Goal: Task Accomplishment & Management: Complete application form

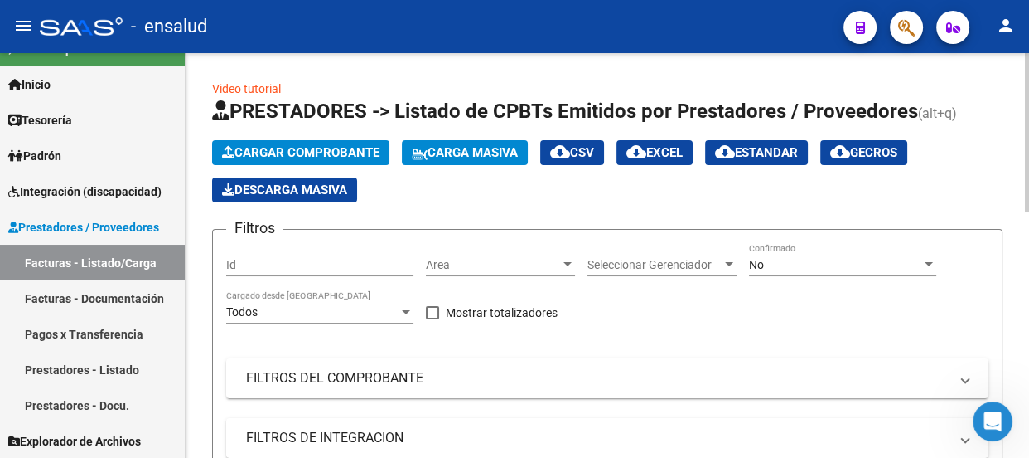
scroll to position [157, 0]
click at [344, 149] on span "Cargar Comprobante" at bounding box center [300, 152] width 157 height 15
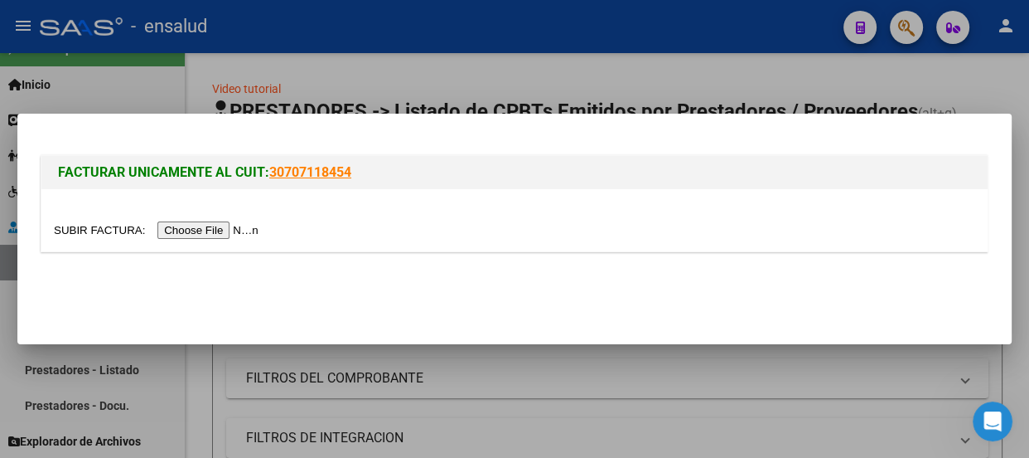
click at [246, 228] on input "file" at bounding box center [159, 229] width 210 height 17
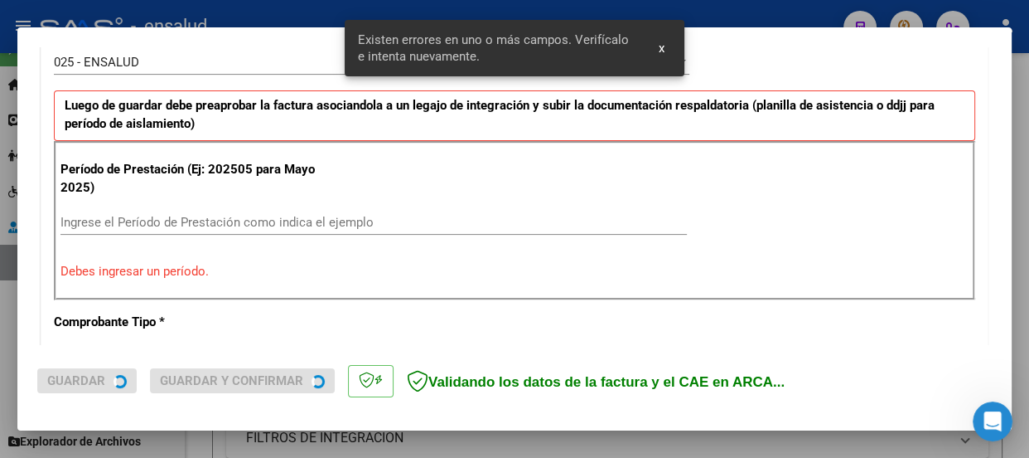
scroll to position [511, 0]
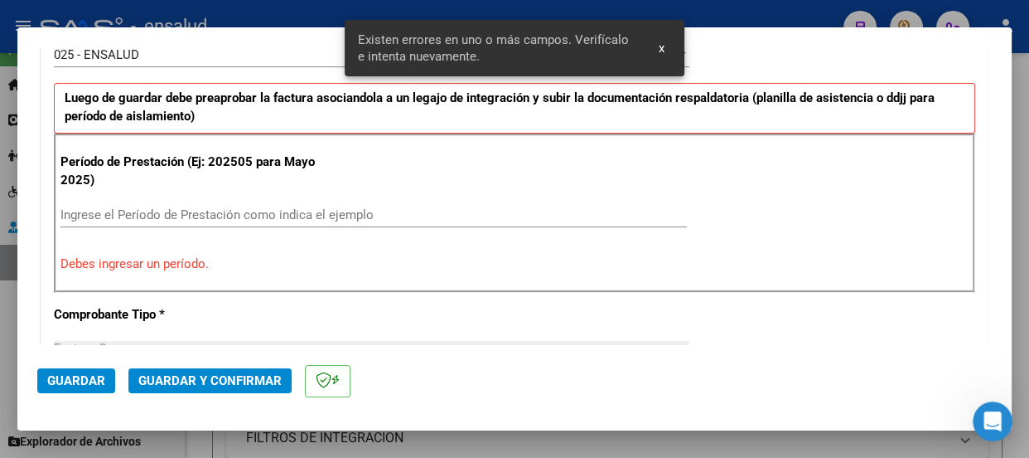
click at [90, 211] on input "Ingrese el Período de Prestación como indica el ejemplo" at bounding box center [374, 214] width 627 height 15
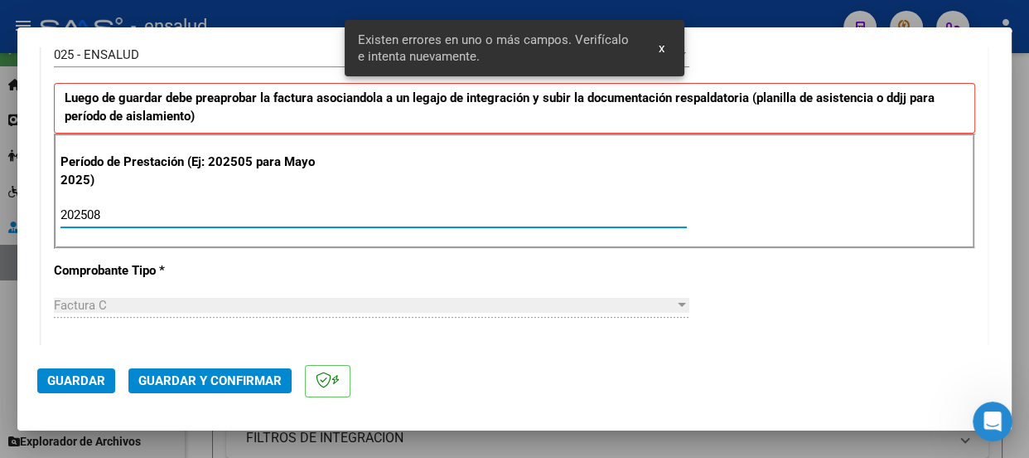
type input "202508"
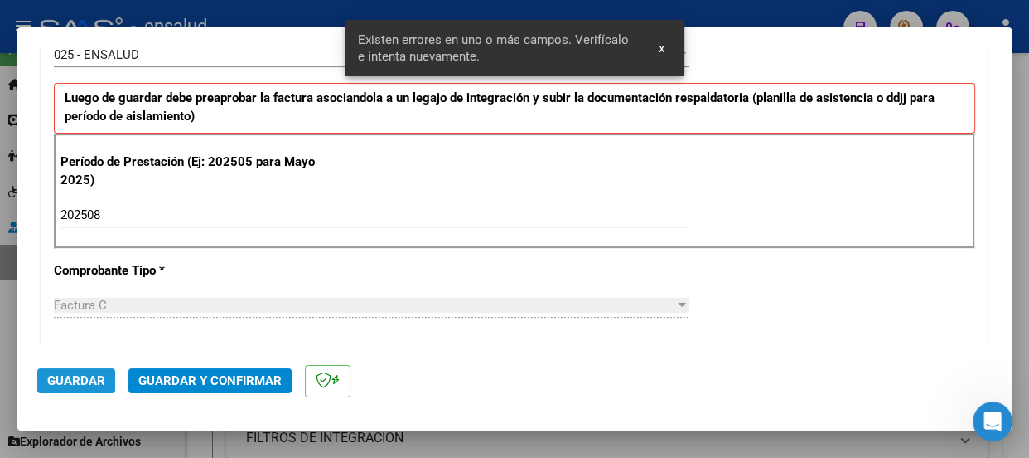
click at [90, 379] on span "Guardar" at bounding box center [76, 380] width 58 height 15
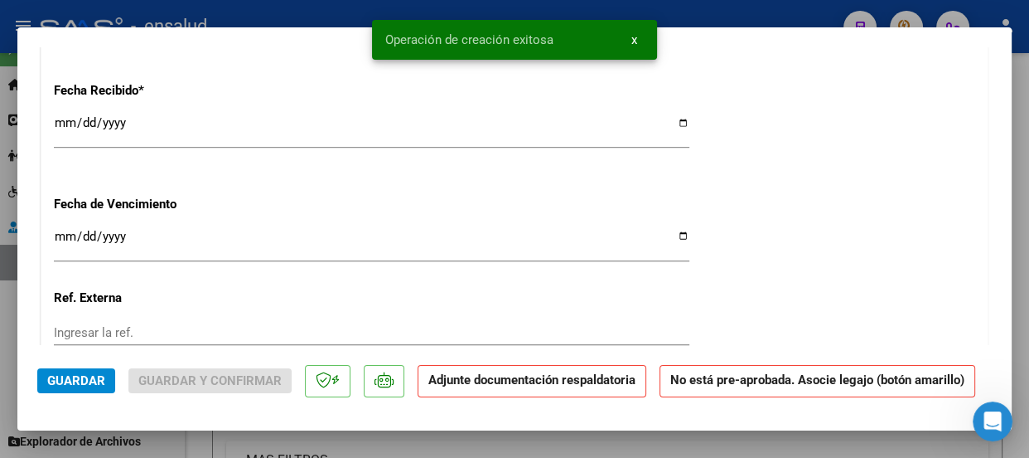
scroll to position [1582, 0]
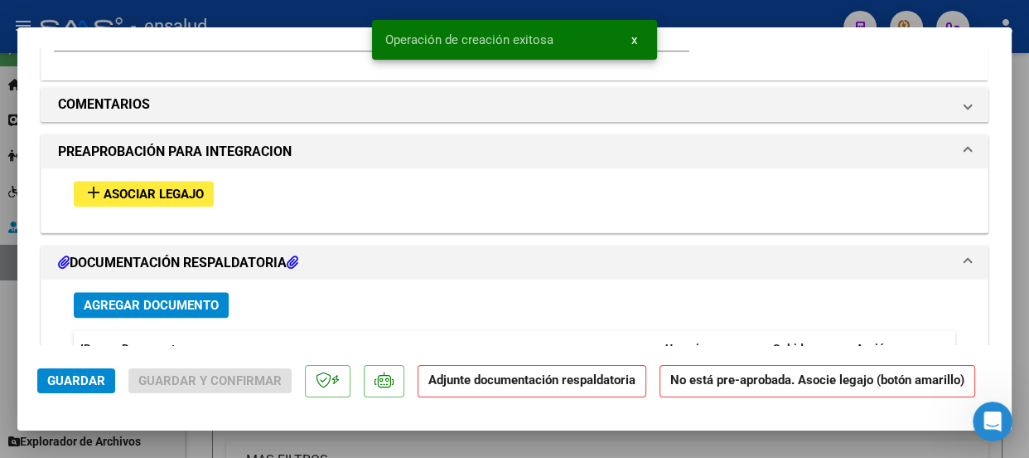
click at [159, 190] on span "Asociar Legajo" at bounding box center [154, 194] width 100 height 15
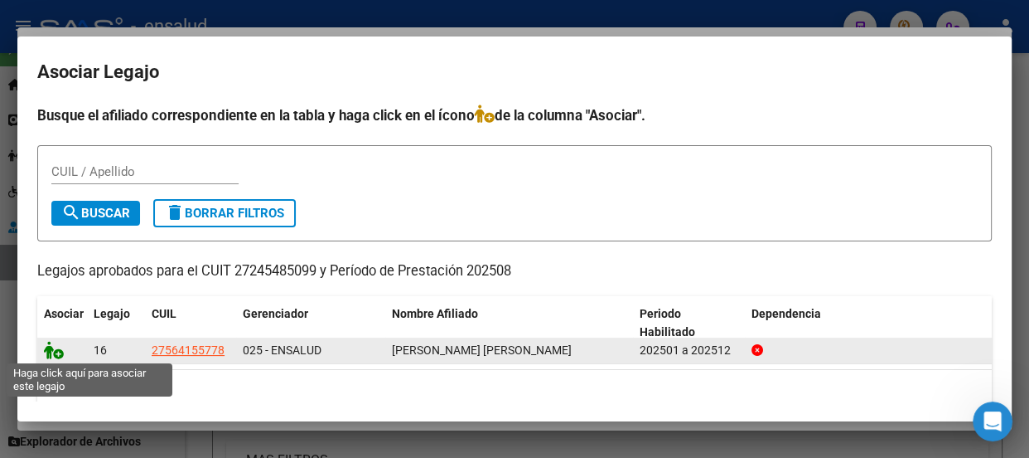
click at [58, 353] on icon at bounding box center [54, 350] width 20 height 18
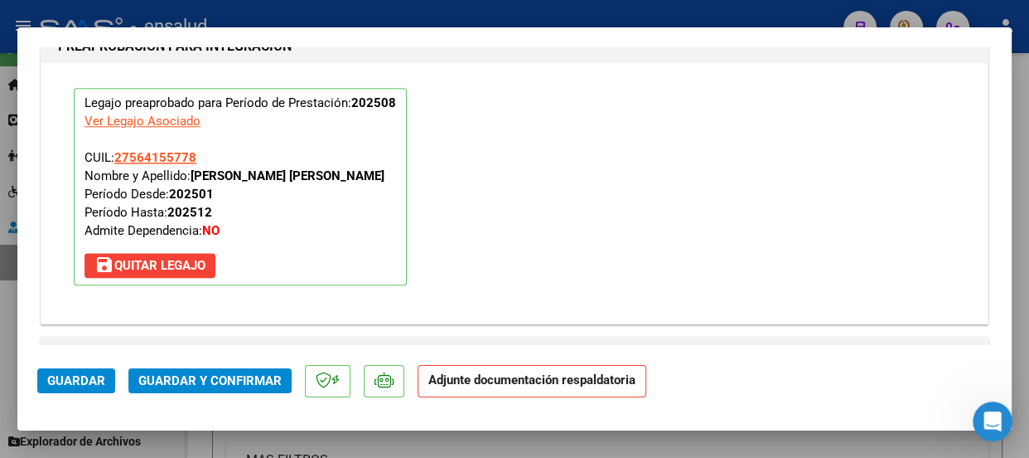
scroll to position [1927, 0]
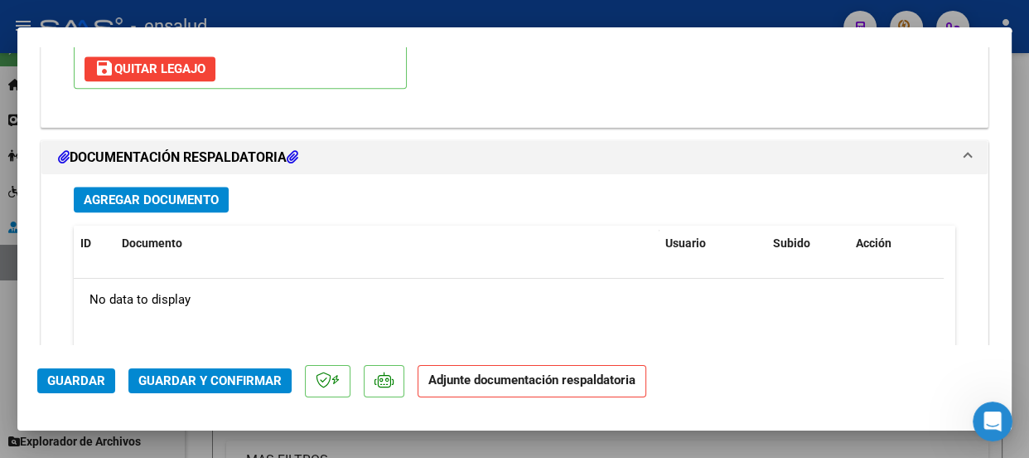
click at [190, 196] on span "Agregar Documento" at bounding box center [151, 199] width 135 height 15
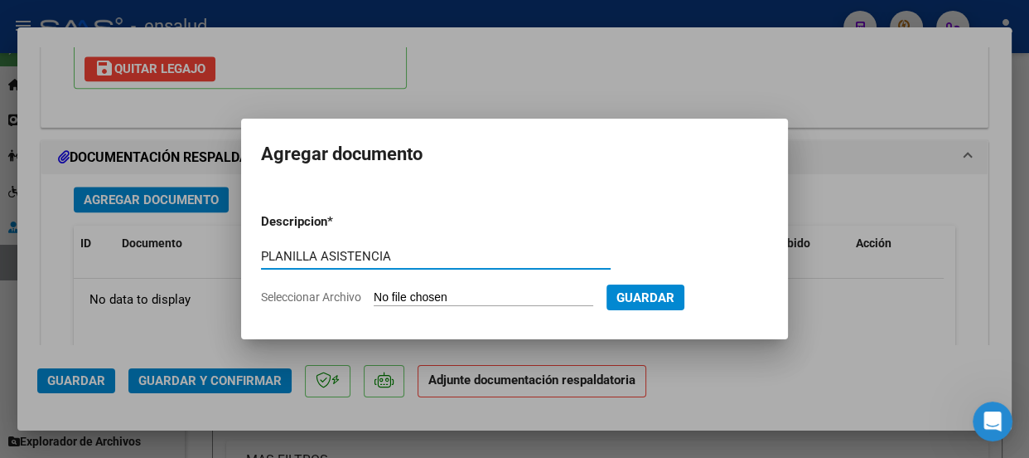
type input "PLANILLA ASISTENCIA"
click at [526, 293] on input "Seleccionar Archivo" at bounding box center [484, 298] width 220 height 16
type input "C:\fakepath\[PERSON_NAME] EMMA_202508_90_N_VERTEDOR MARIA_1-1060-PA.pdf"
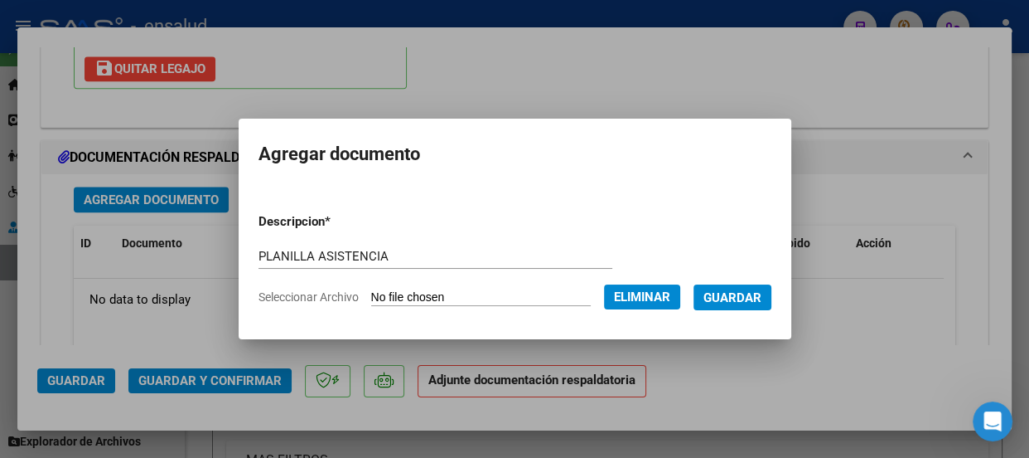
click at [757, 297] on span "Guardar" at bounding box center [733, 297] width 58 height 15
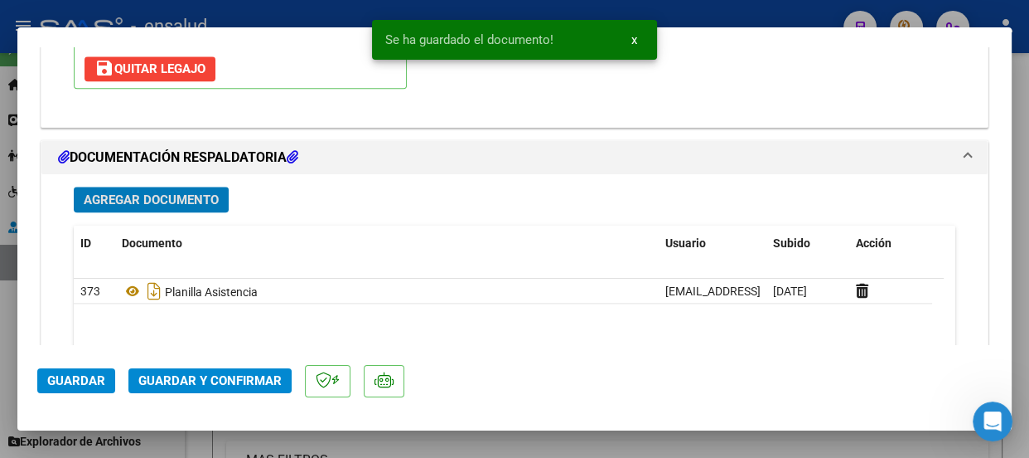
click at [240, 375] on span "Guardar y Confirmar" at bounding box center [209, 380] width 143 height 15
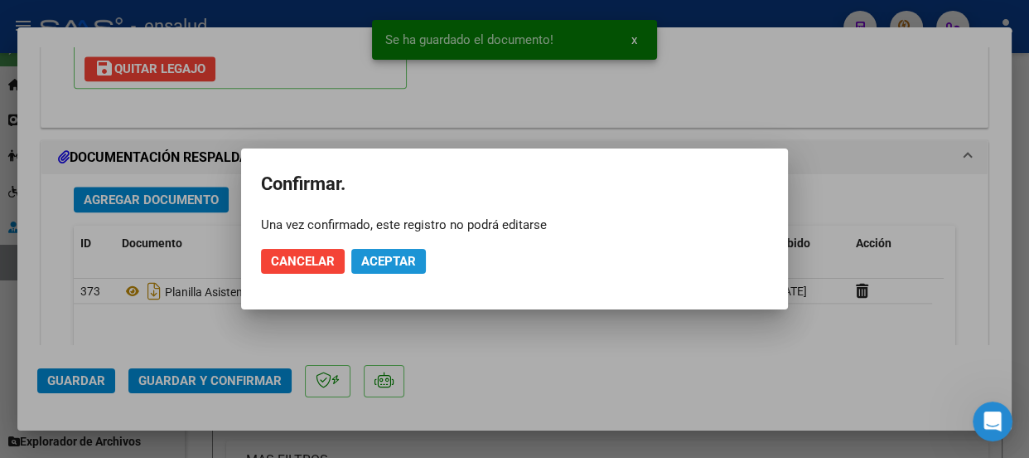
click at [397, 256] on span "Aceptar" at bounding box center [388, 261] width 55 height 15
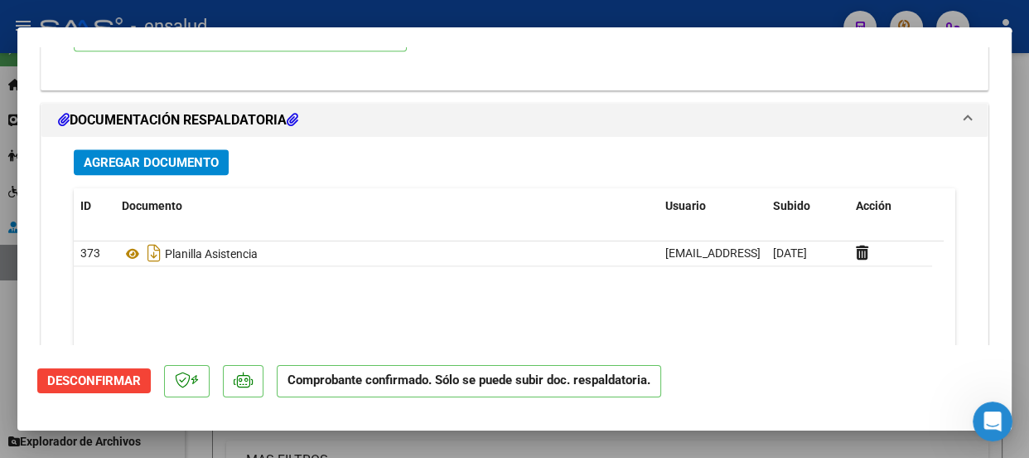
click at [501, 16] on div at bounding box center [514, 229] width 1029 height 458
type input "$ 0,00"
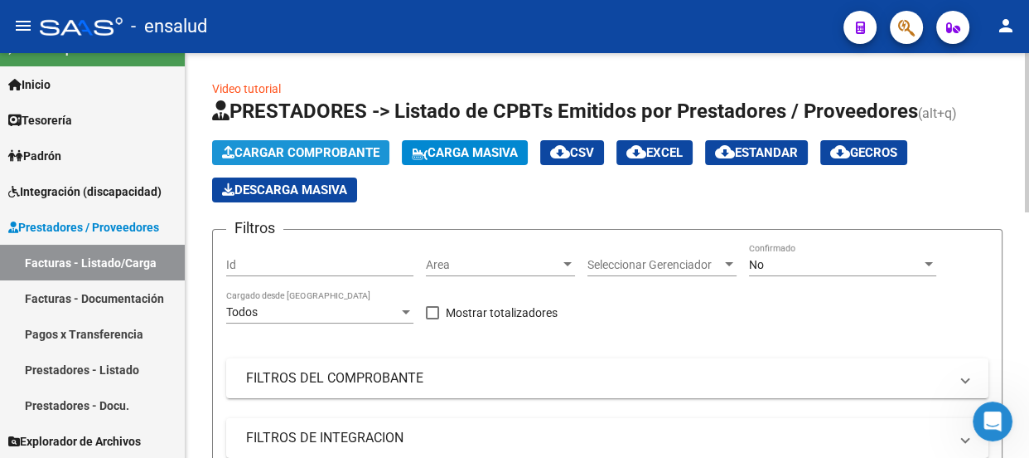
click at [342, 151] on span "Cargar Comprobante" at bounding box center [300, 152] width 157 height 15
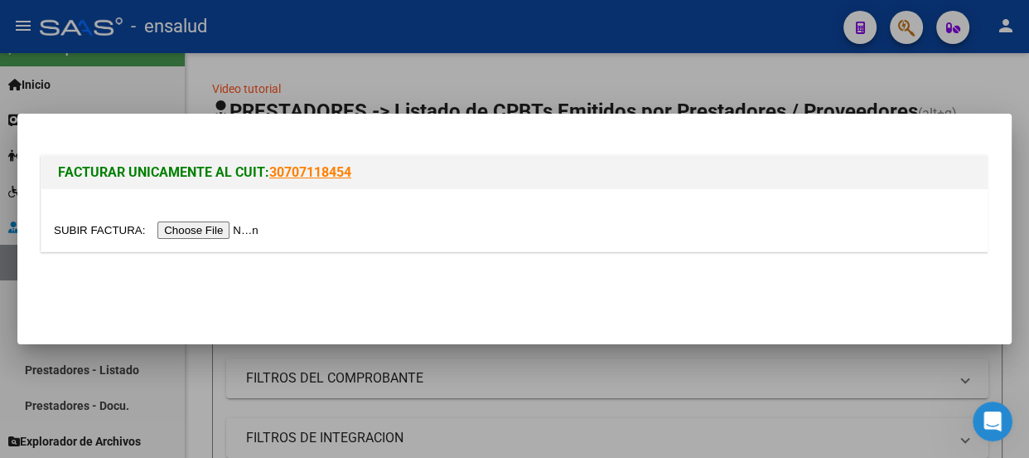
click at [249, 231] on input "file" at bounding box center [159, 229] width 210 height 17
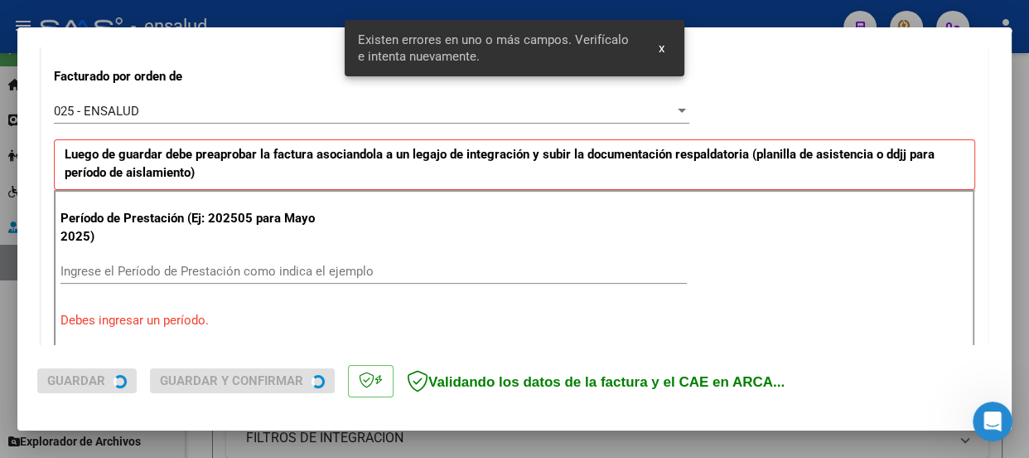
scroll to position [511, 0]
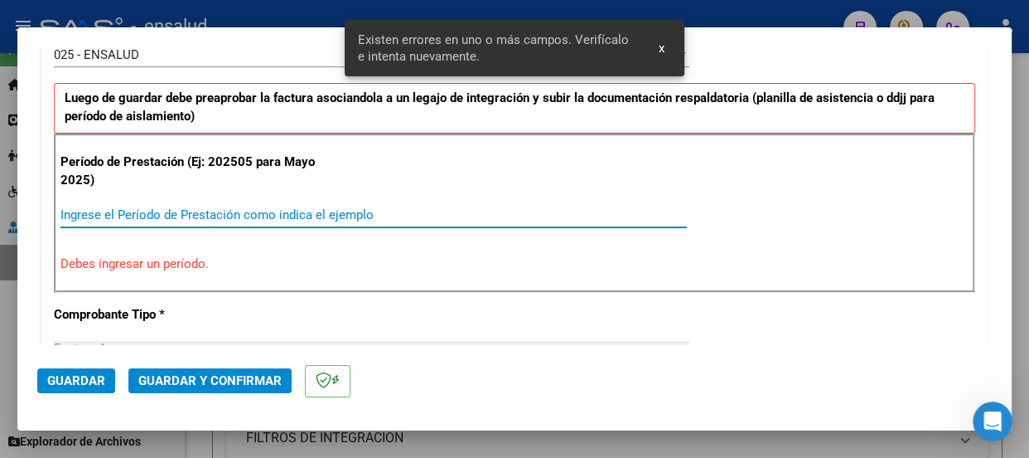
click at [75, 215] on input "Ingrese el Período de Prestación como indica el ejemplo" at bounding box center [374, 214] width 627 height 15
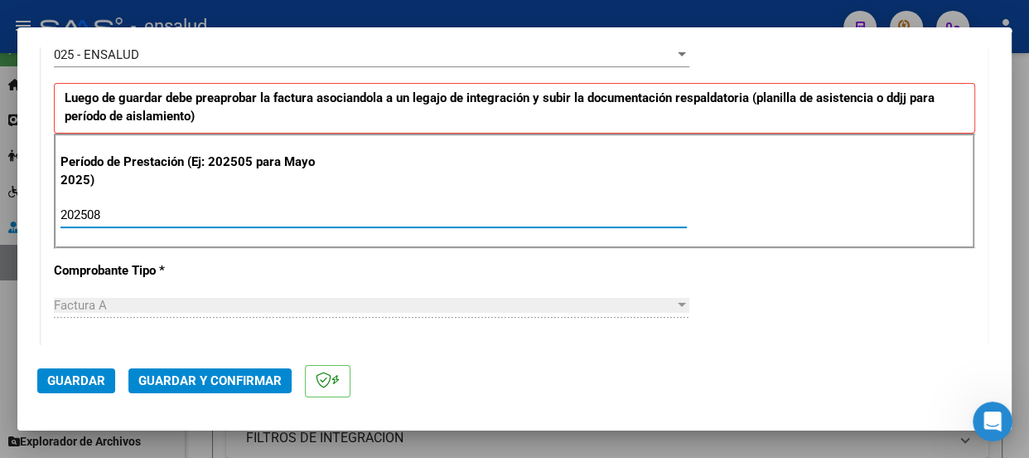
type input "202508"
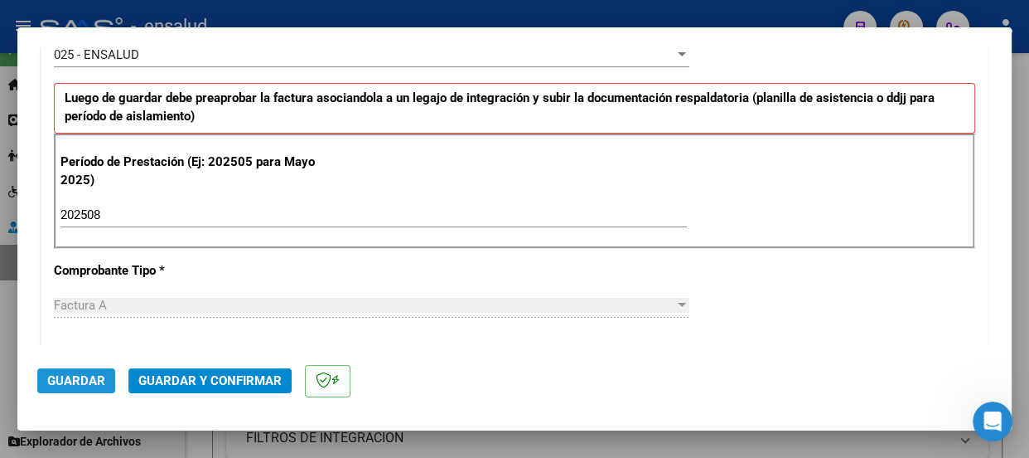
click at [82, 379] on span "Guardar" at bounding box center [76, 380] width 58 height 15
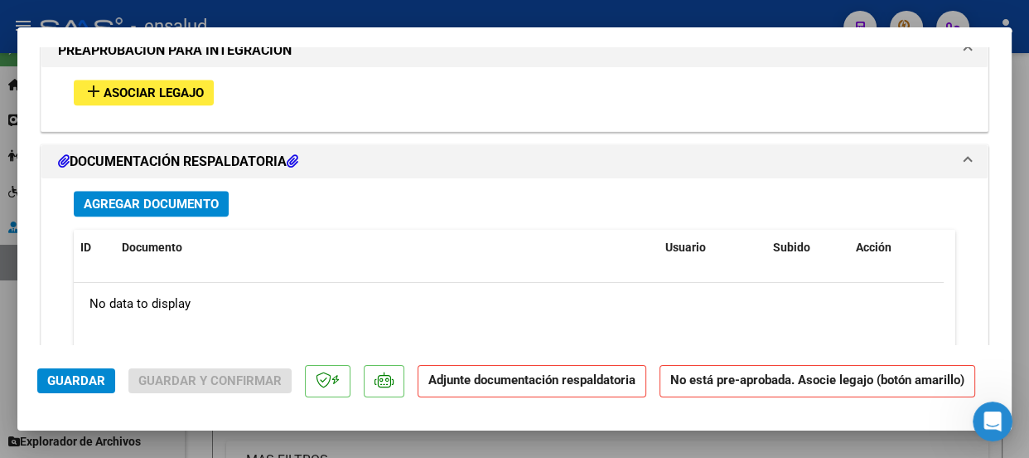
scroll to position [1658, 0]
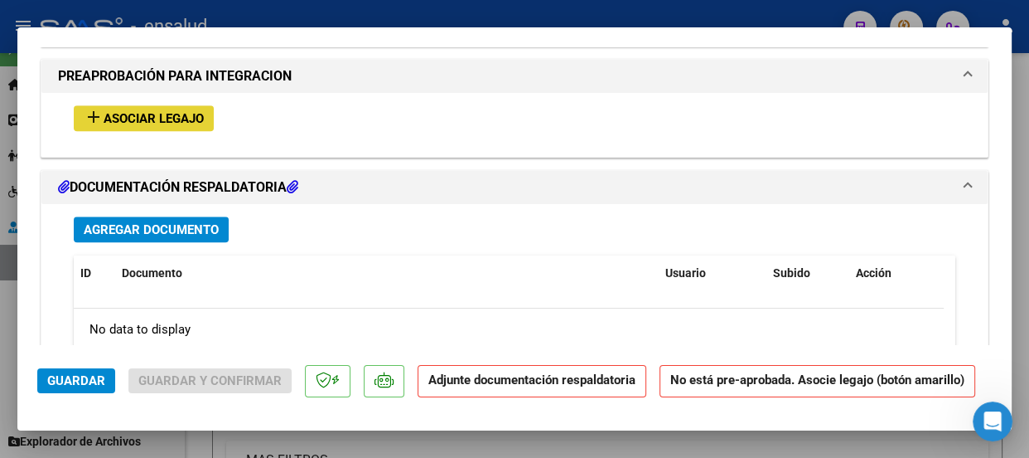
click at [151, 114] on span "Asociar Legajo" at bounding box center [154, 118] width 100 height 15
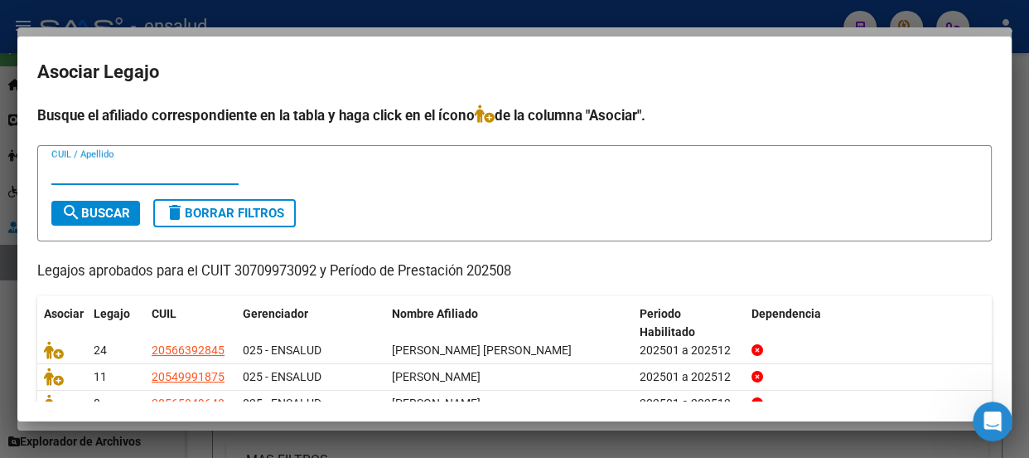
scroll to position [75, 0]
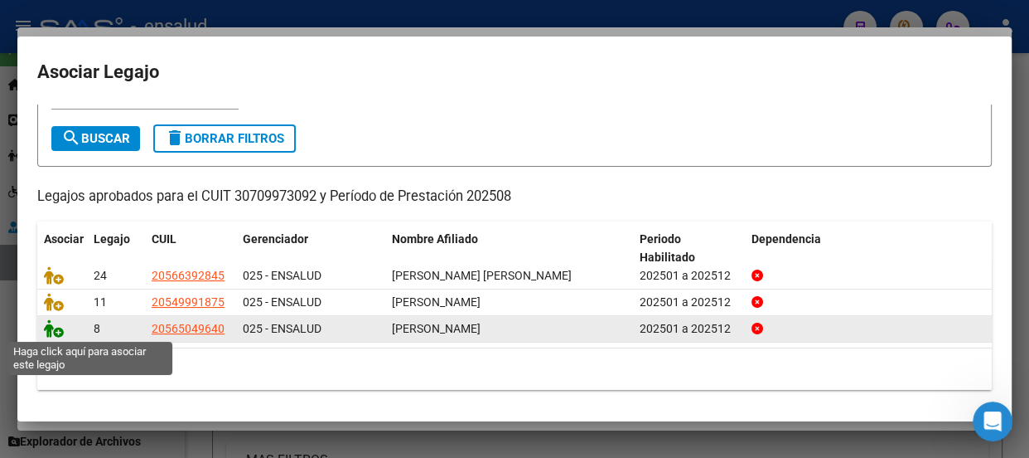
click at [61, 330] on icon at bounding box center [54, 328] width 20 height 18
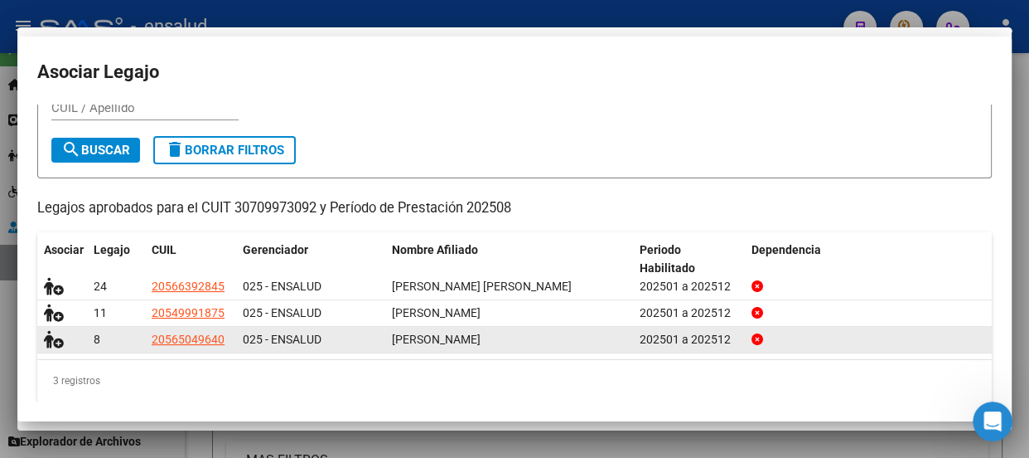
scroll to position [0, 0]
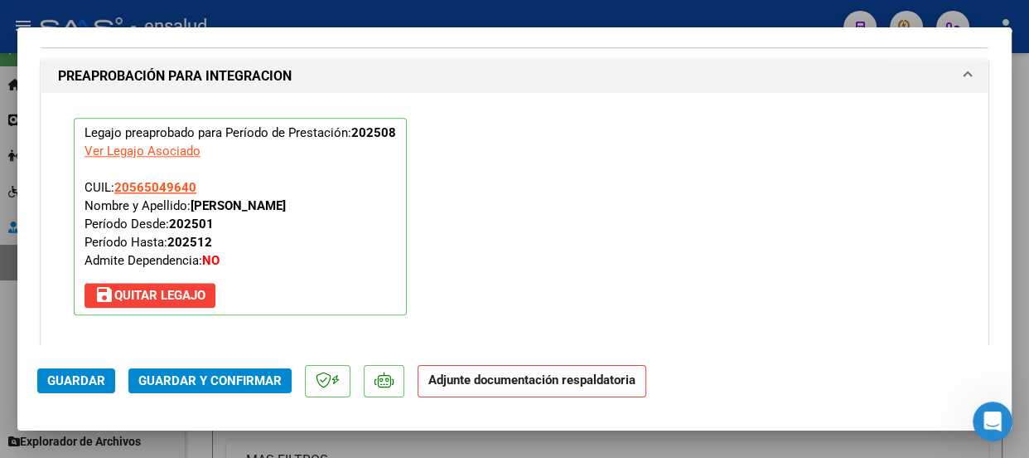
click at [245, 381] on span "Guardar y Confirmar" at bounding box center [209, 380] width 143 height 15
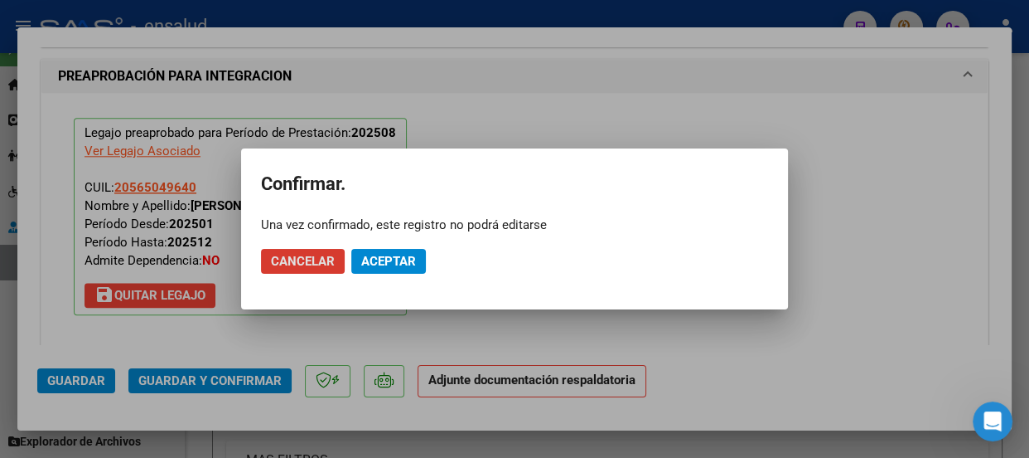
click at [397, 261] on span "Aceptar" at bounding box center [388, 261] width 55 height 15
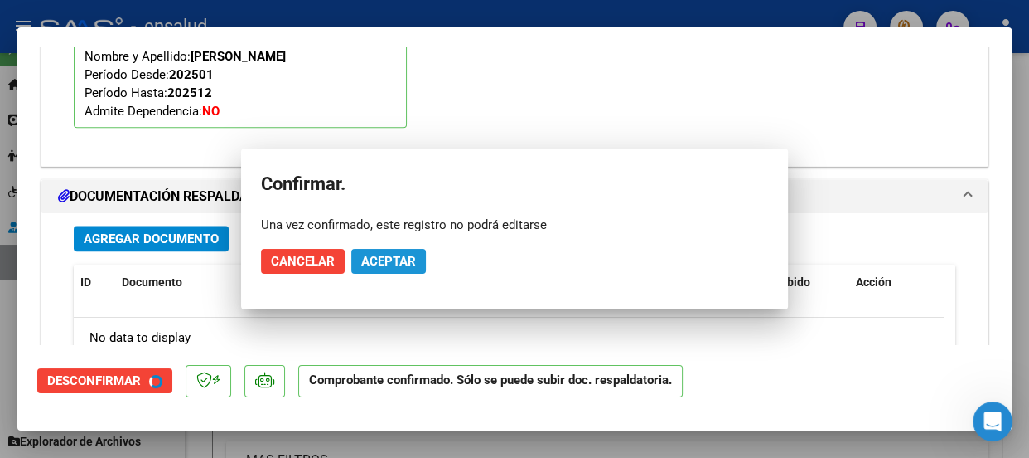
scroll to position [1551, 0]
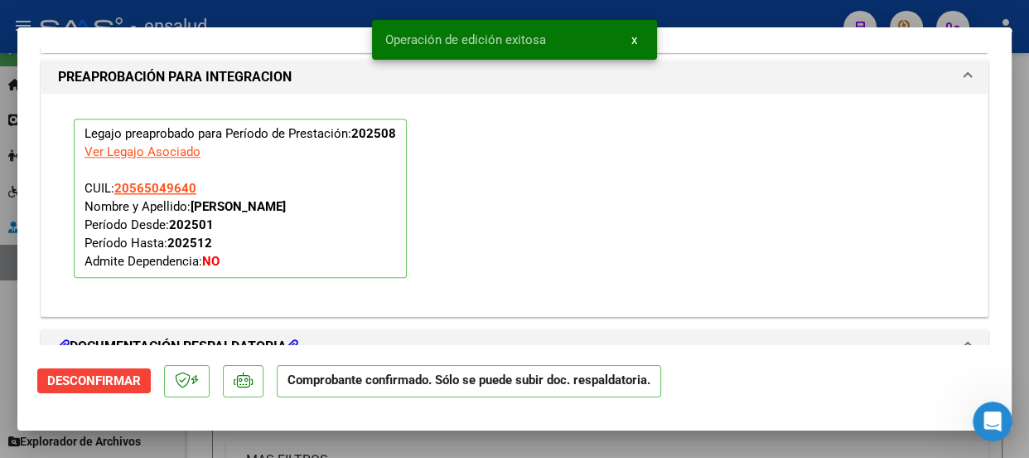
click at [635, 39] on span "x" at bounding box center [635, 39] width 6 height 15
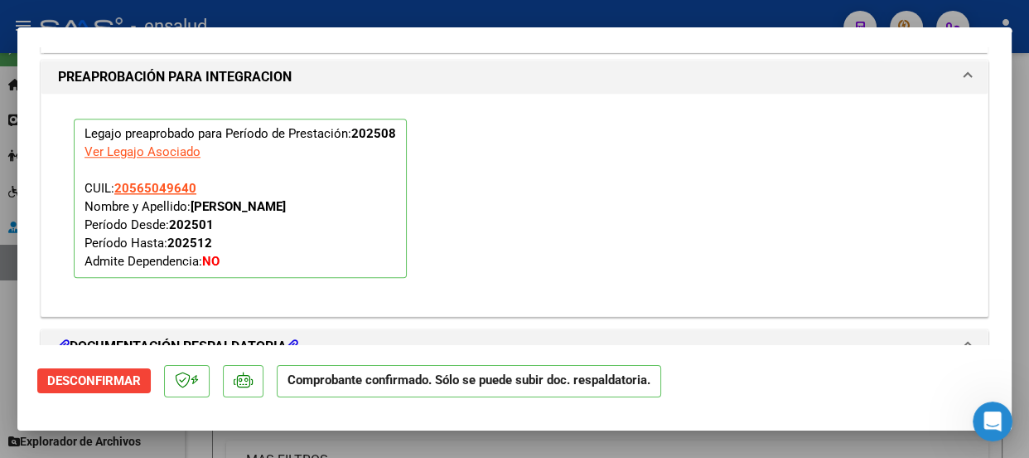
click at [601, 9] on div at bounding box center [514, 229] width 1029 height 458
type input "$ 0,00"
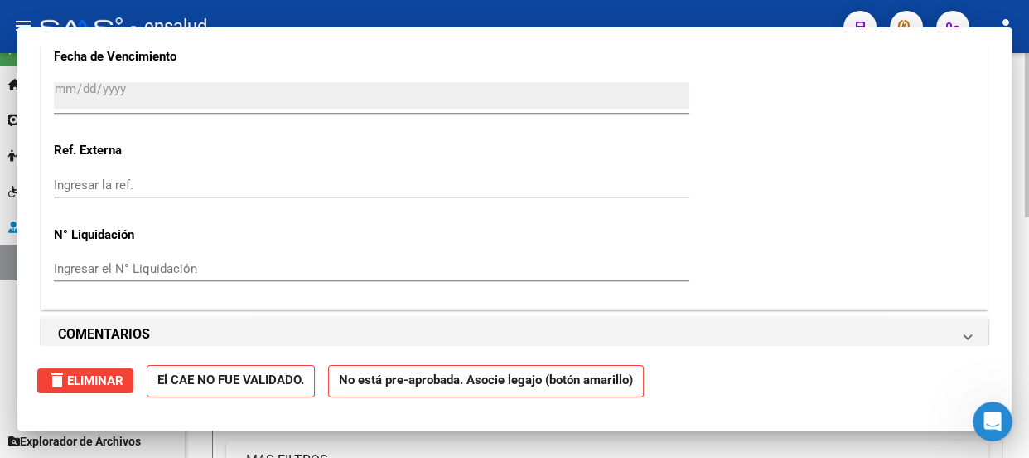
scroll to position [0, 0]
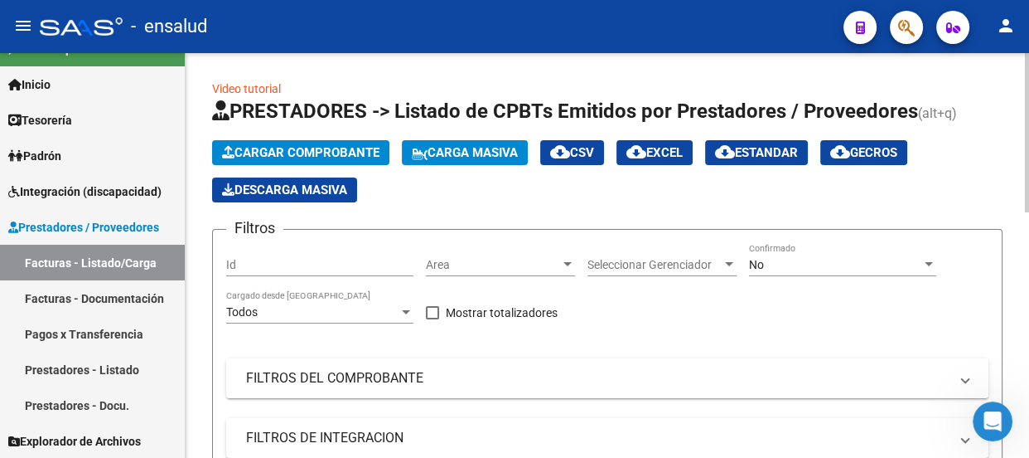
click at [338, 150] on span "Cargar Comprobante" at bounding box center [300, 152] width 157 height 15
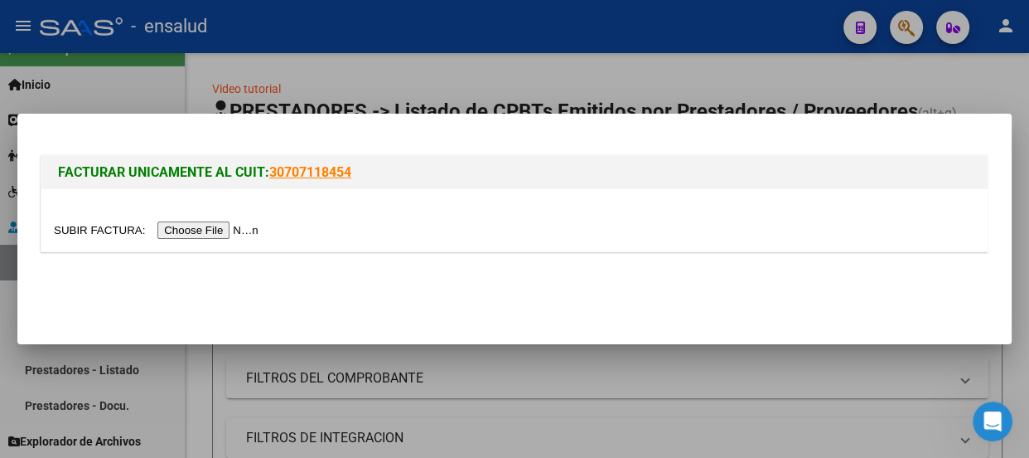
click at [249, 230] on input "file" at bounding box center [159, 229] width 210 height 17
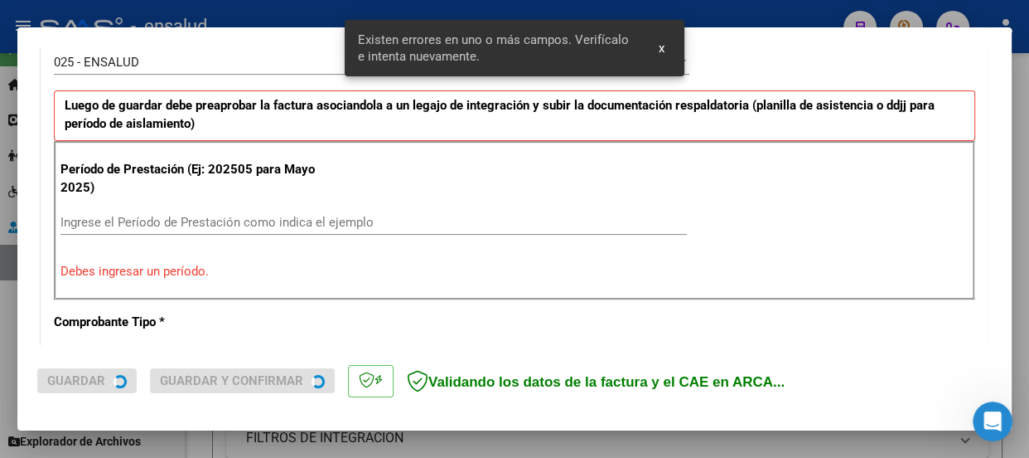
scroll to position [511, 0]
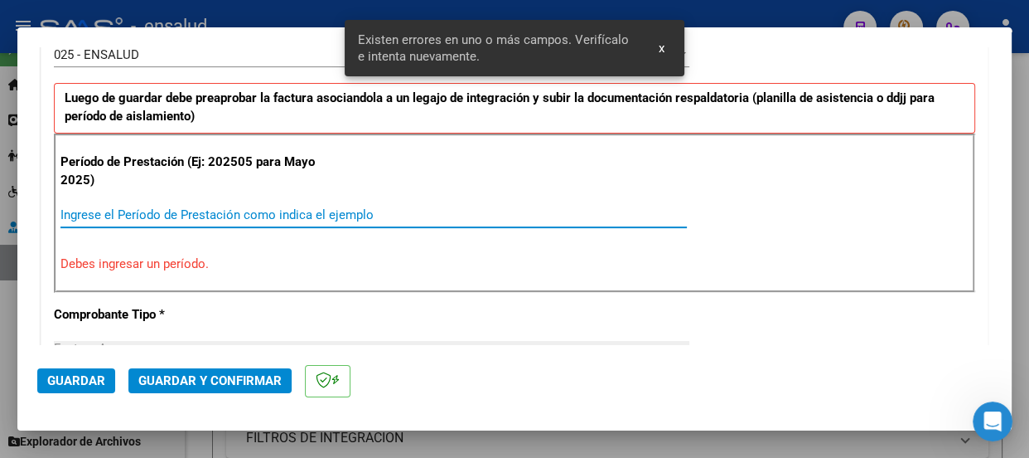
click at [90, 207] on input "Ingrese el Período de Prestación como indica el ejemplo" at bounding box center [374, 214] width 627 height 15
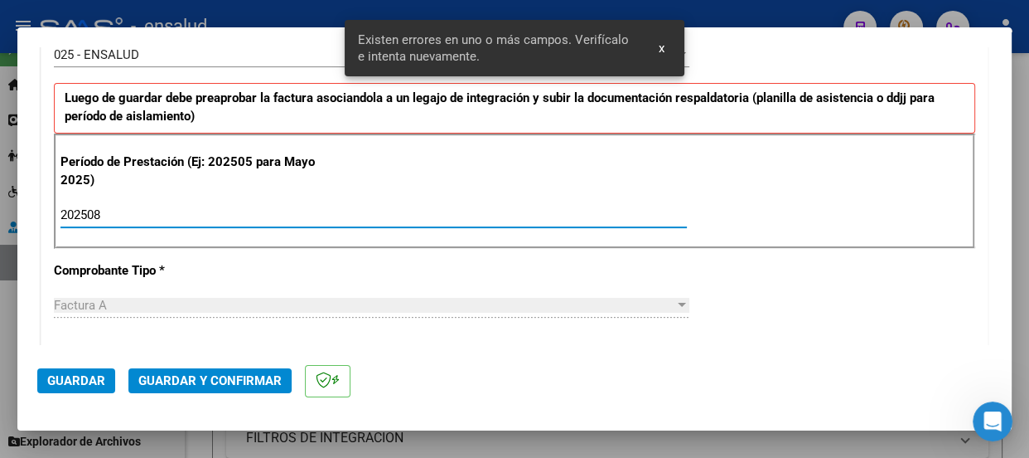
type input "202508"
click at [89, 385] on span "Guardar" at bounding box center [76, 380] width 58 height 15
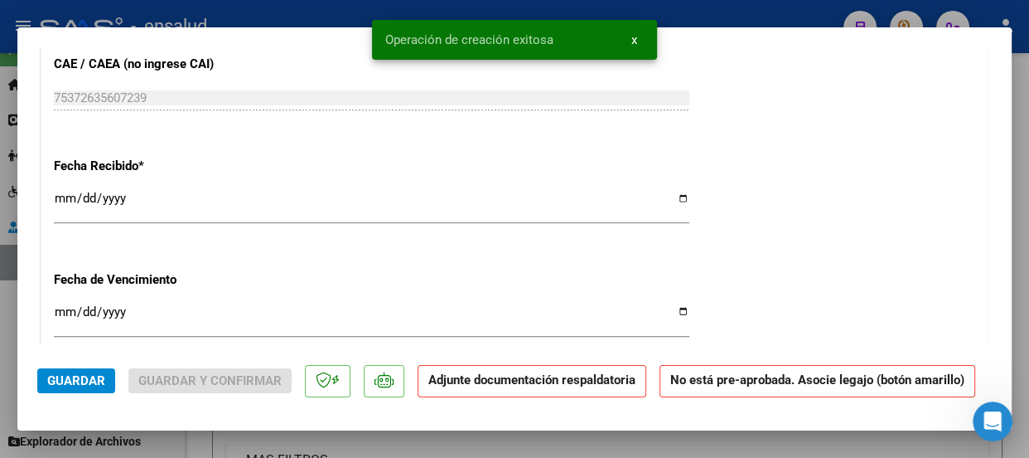
scroll to position [1507, 0]
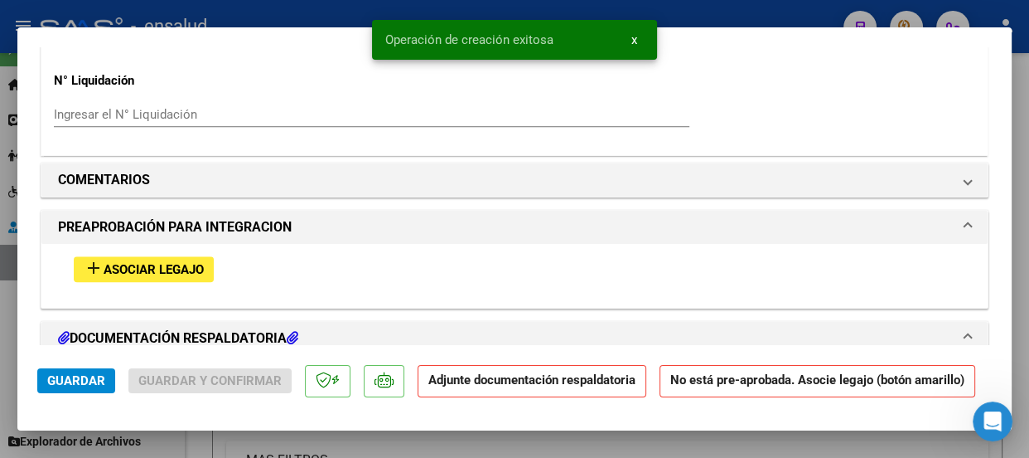
click at [138, 266] on span "Asociar Legajo" at bounding box center [154, 269] width 100 height 15
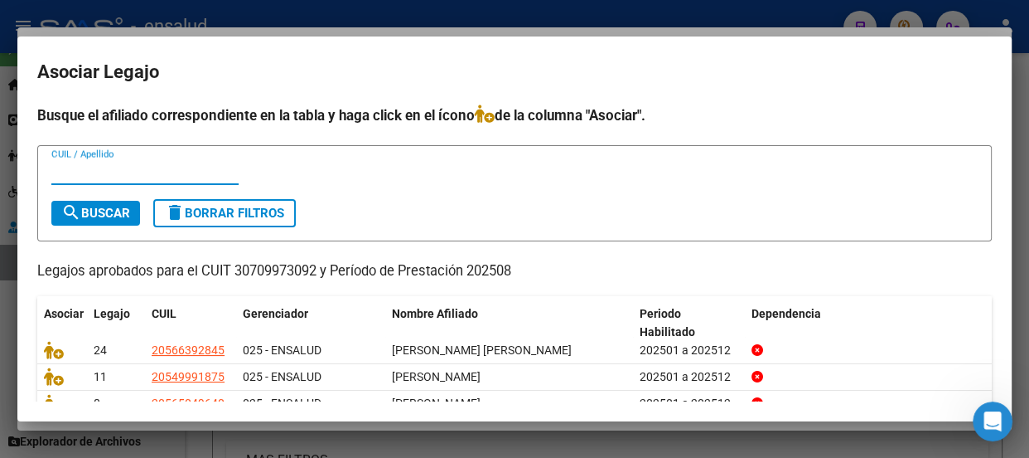
scroll to position [75, 0]
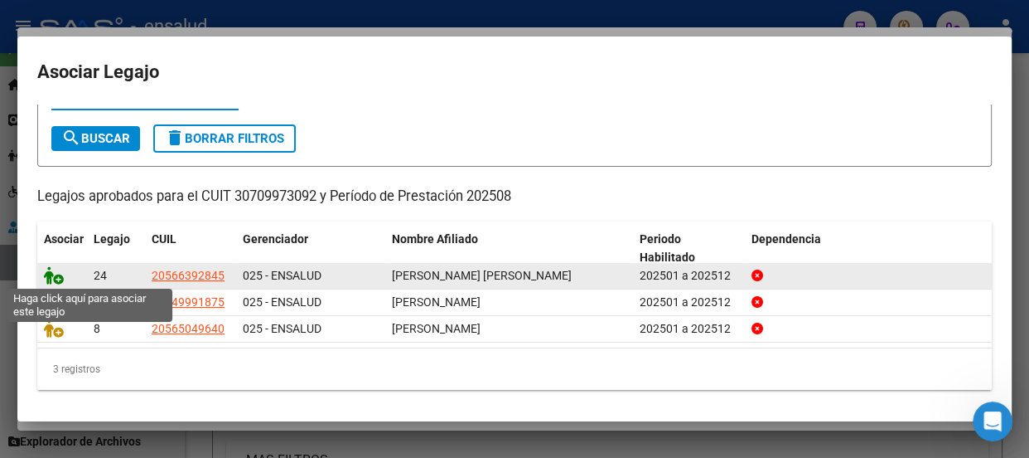
click at [56, 280] on icon at bounding box center [54, 275] width 20 height 18
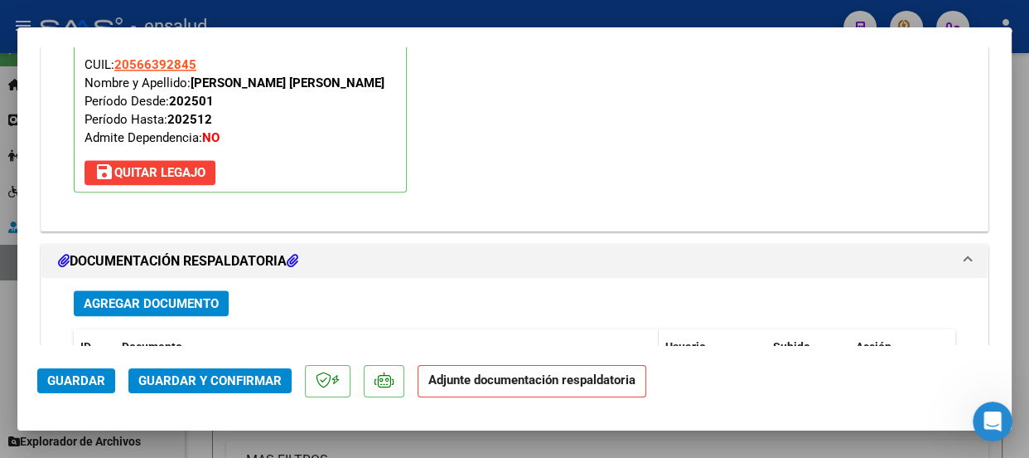
scroll to position [1852, 0]
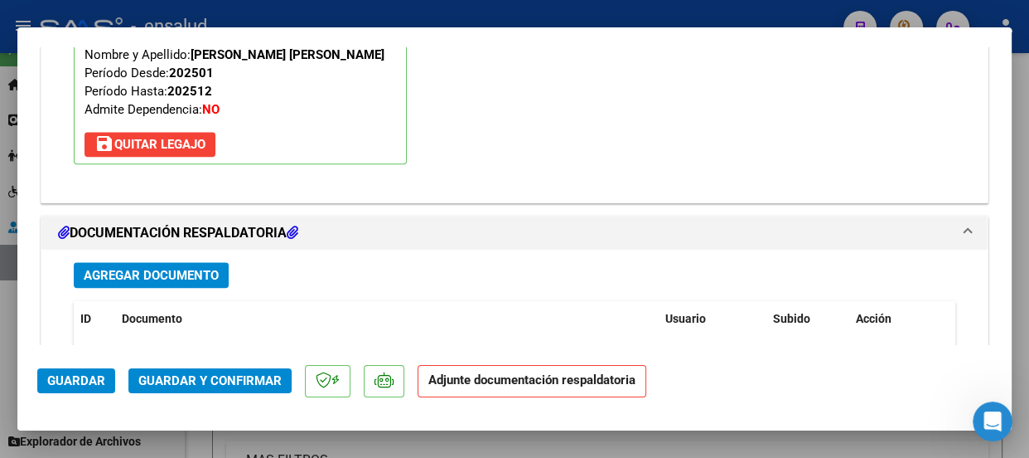
click at [177, 279] on span "Agregar Documento" at bounding box center [151, 275] width 135 height 15
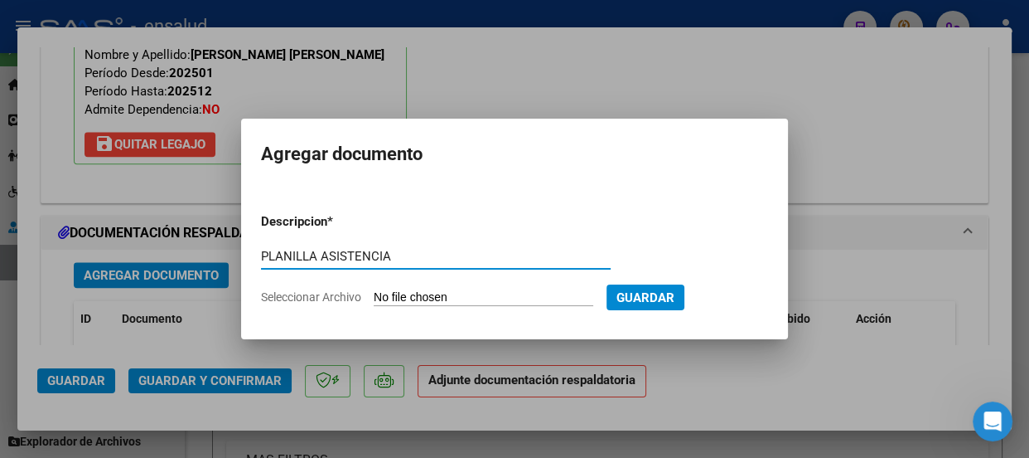
type input "PLANILLA ASISTENCIA"
click at [516, 297] on input "Seleccionar Archivo" at bounding box center [484, 298] width 220 height 16
type input "C:\fakepath\[PERSON_NAME] ARIEL_202508_91_N_CERMI_8-4162-PA.pdf"
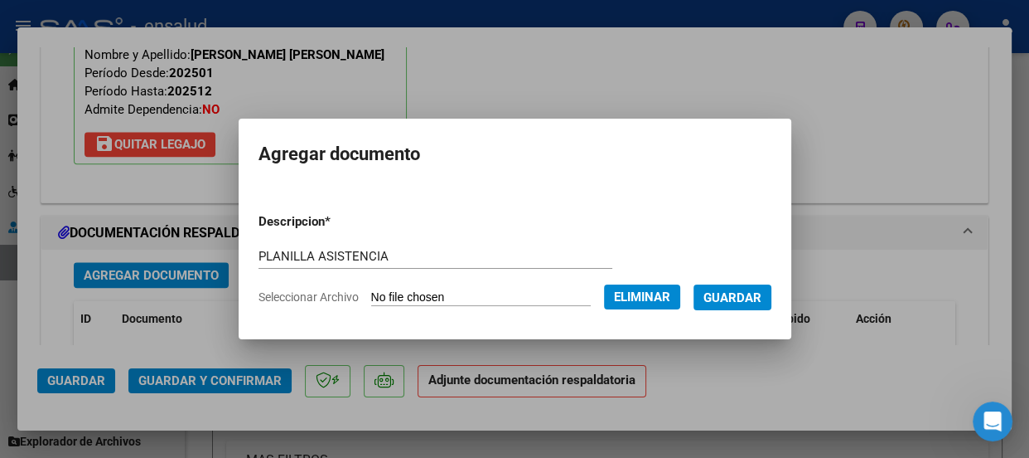
click at [743, 298] on span "Guardar" at bounding box center [733, 297] width 58 height 15
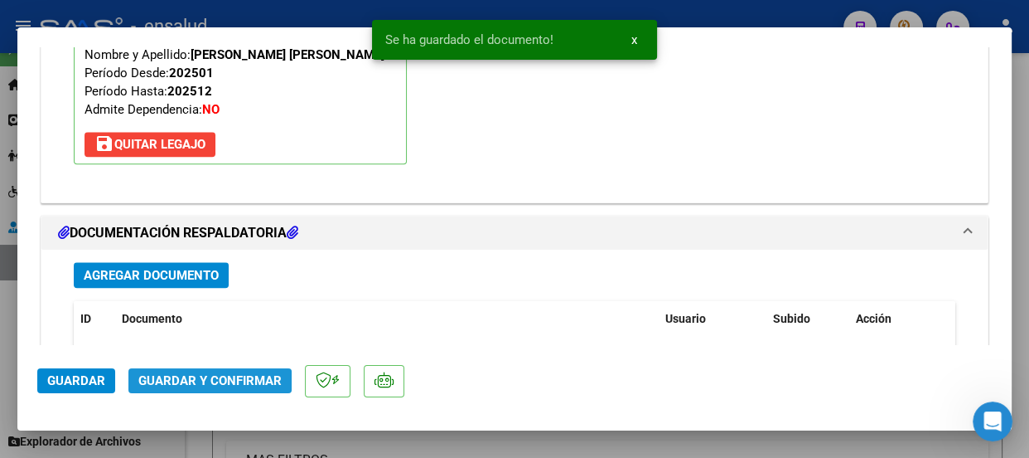
click at [235, 382] on span "Guardar y Confirmar" at bounding box center [209, 380] width 143 height 15
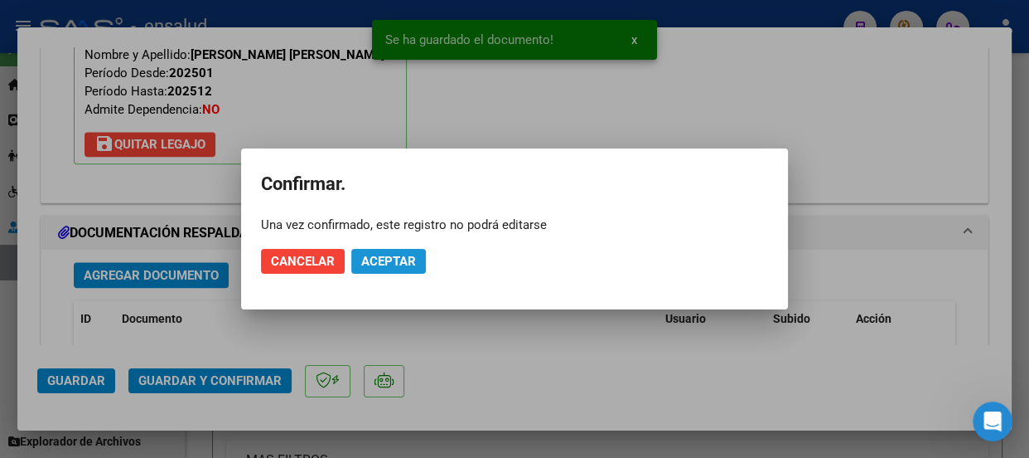
click at [398, 257] on span "Aceptar" at bounding box center [388, 261] width 55 height 15
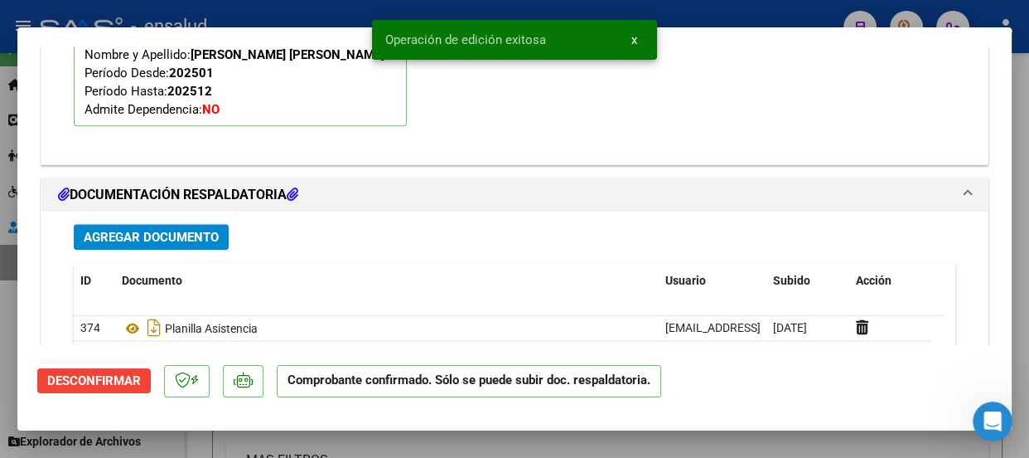
click at [632, 37] on span "x" at bounding box center [635, 39] width 6 height 15
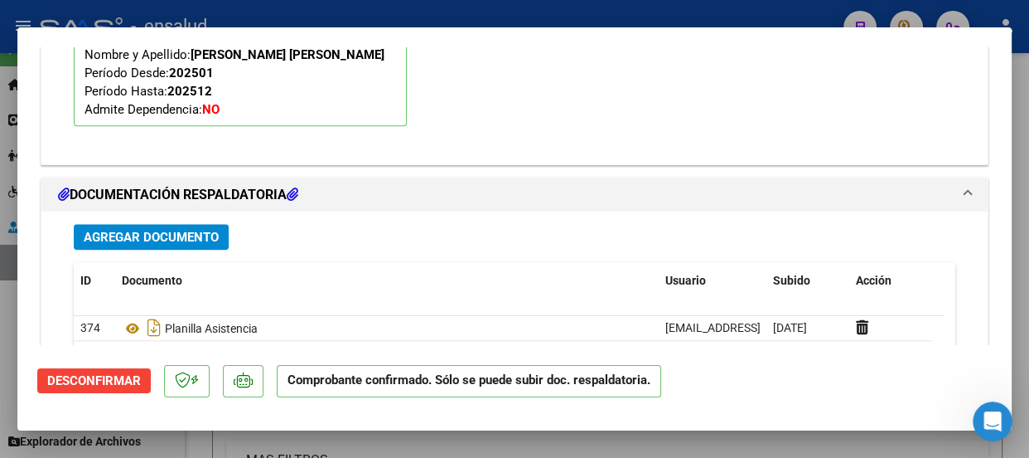
click at [458, 13] on div at bounding box center [514, 229] width 1029 height 458
type input "$ 0,00"
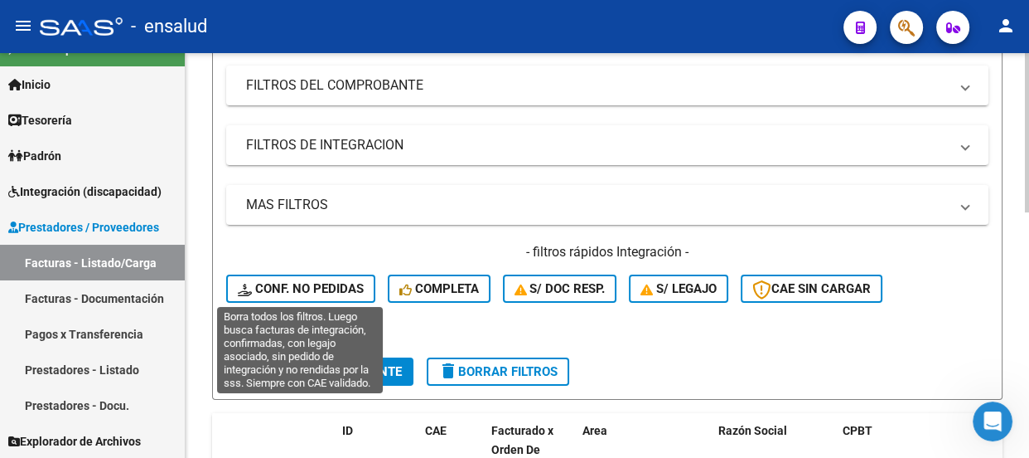
scroll to position [301, 0]
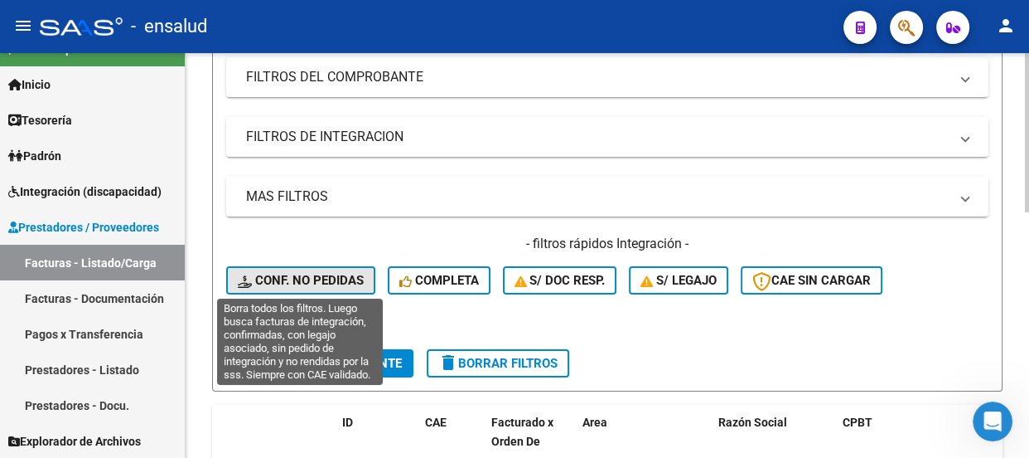
click at [305, 280] on span "Conf. no pedidas" at bounding box center [301, 280] width 126 height 15
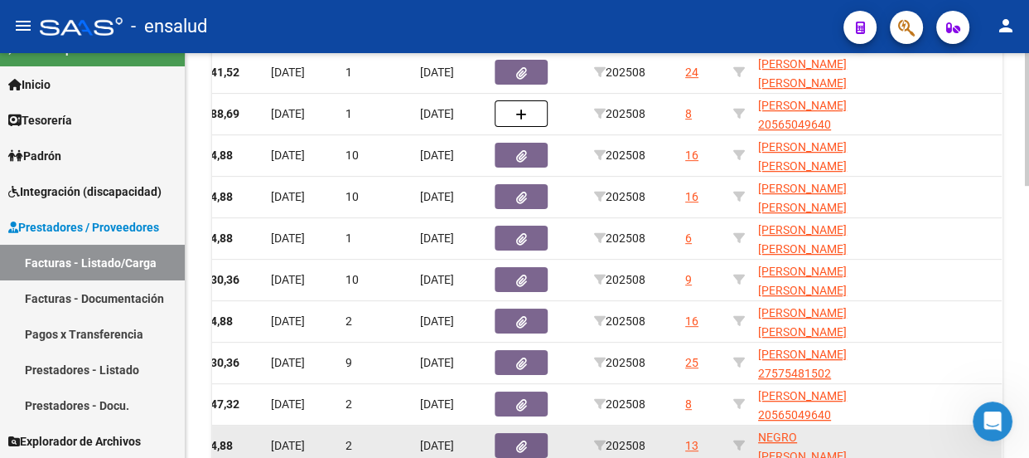
scroll to position [678, 0]
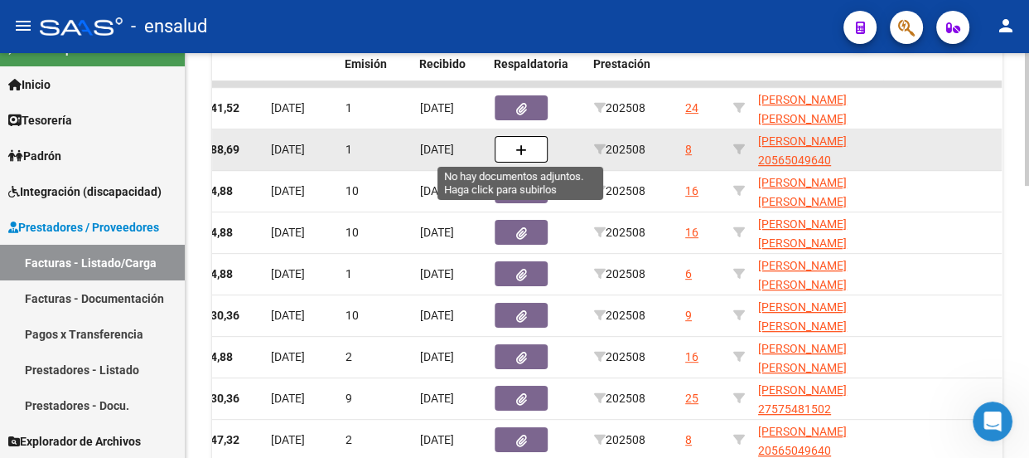
click at [520, 149] on icon "button" at bounding box center [522, 150] width 12 height 12
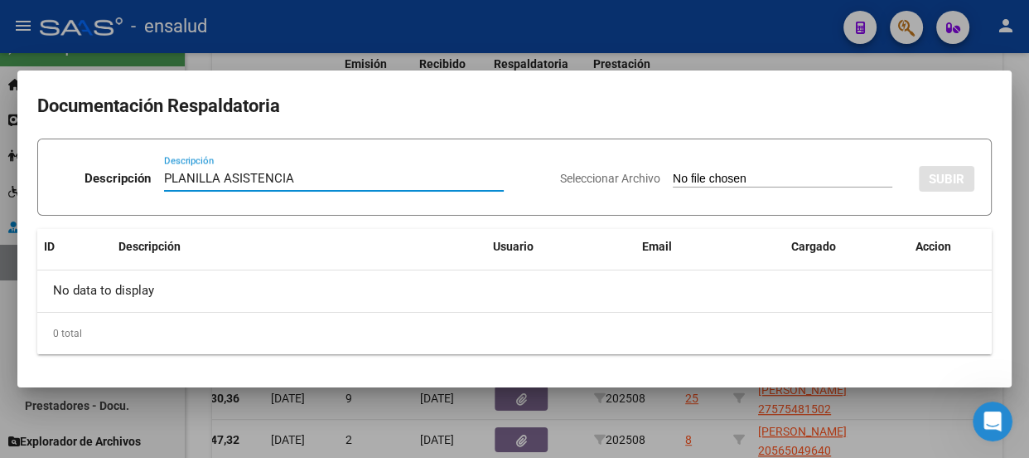
type input "PLANILLA ASISTENCIA"
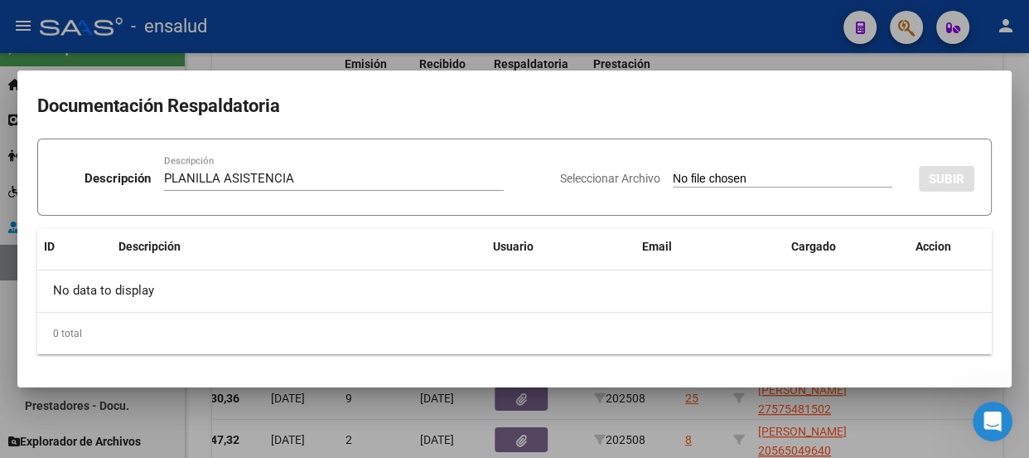
click at [765, 182] on input "Seleccionar Archivo" at bounding box center [783, 180] width 220 height 16
type input "C:\fakepath\[PERSON_NAME] ELIO_202508_90_N_CERMI_6_17782-PA.pdf"
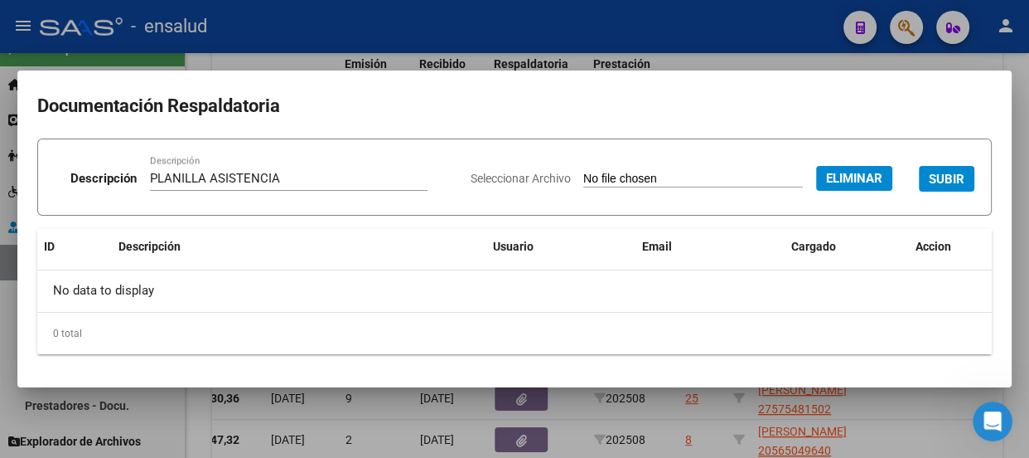
click at [948, 178] on span "SUBIR" at bounding box center [947, 179] width 36 height 15
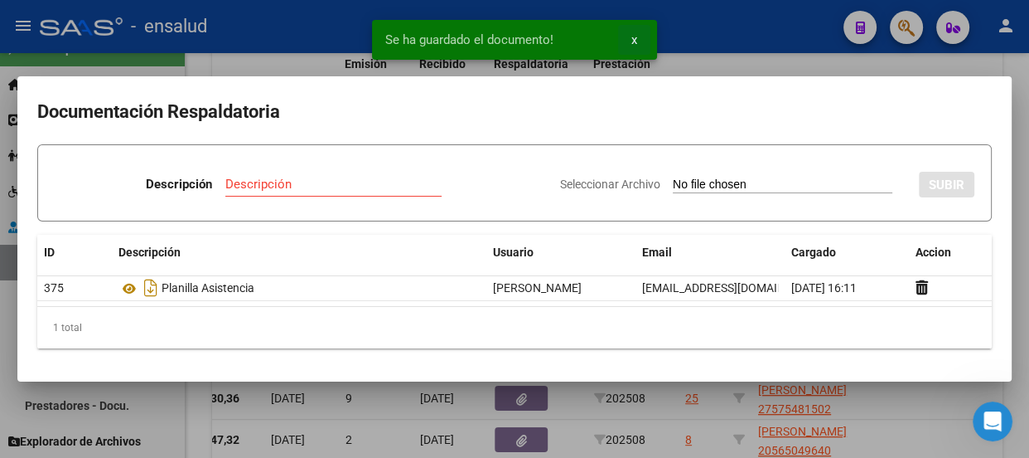
click at [632, 34] on span "x" at bounding box center [635, 39] width 6 height 15
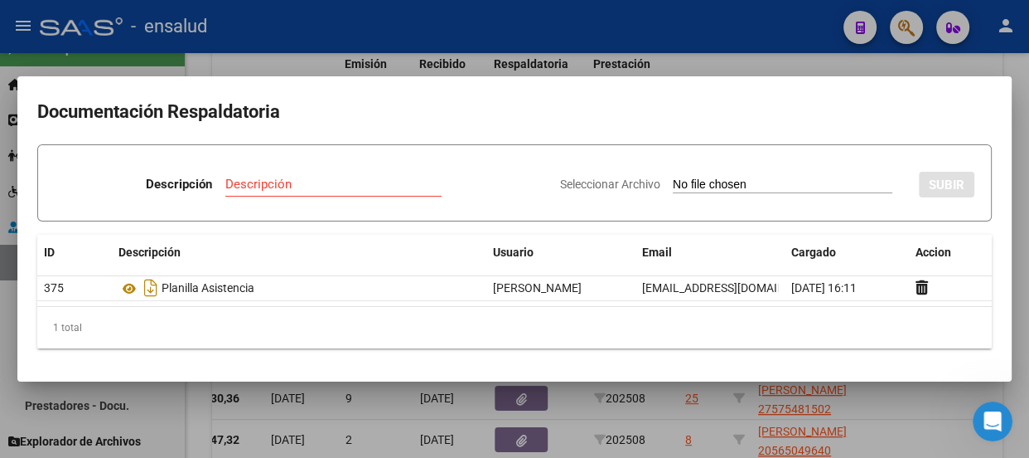
click at [667, 58] on div at bounding box center [514, 229] width 1029 height 458
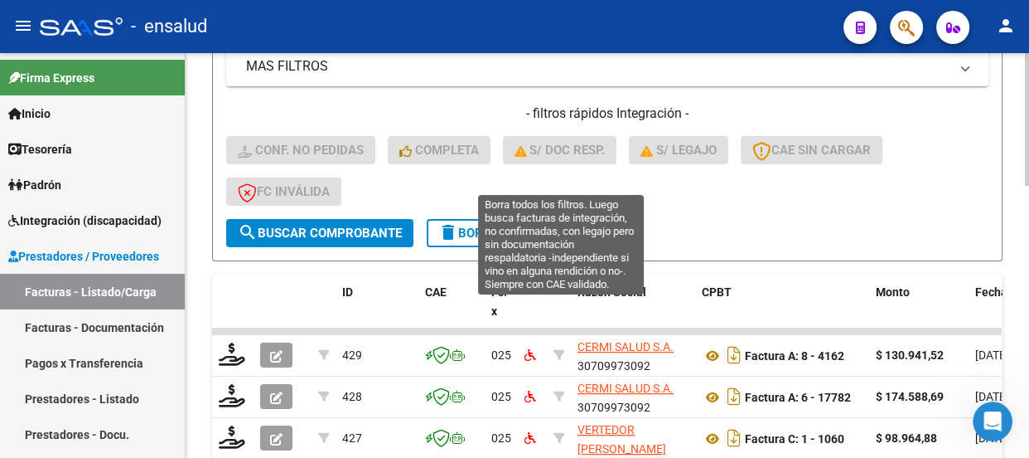
scroll to position [380, 0]
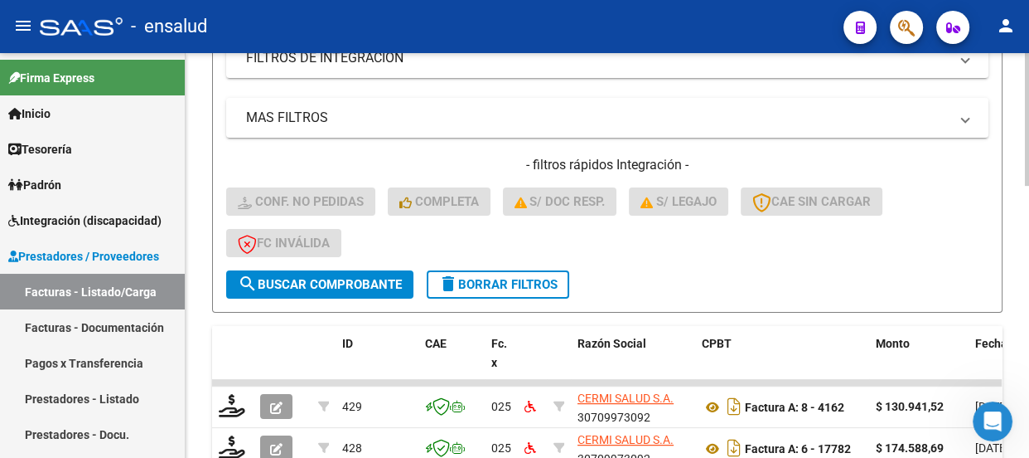
click at [535, 280] on span "delete Borrar Filtros" at bounding box center [497, 284] width 119 height 15
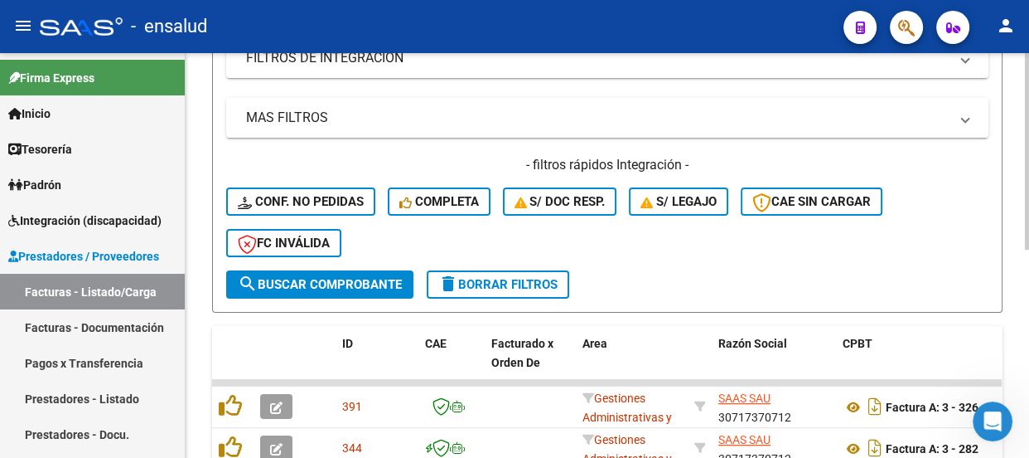
scroll to position [2, 0]
